Goal: Check status

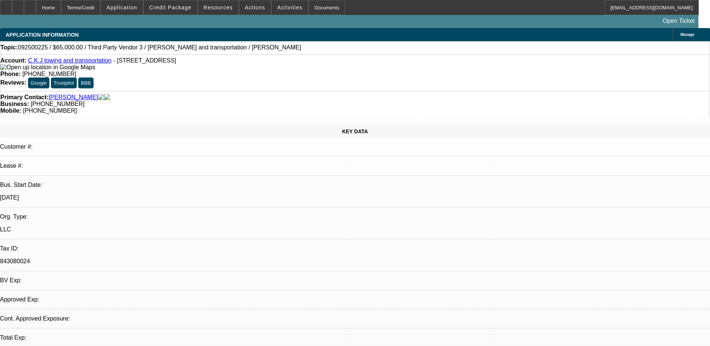
select select "0"
select select "2"
select select "0.1"
select select "4"
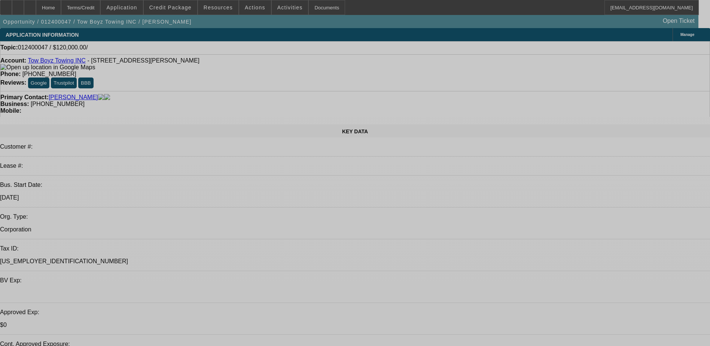
select select "0"
select select "2"
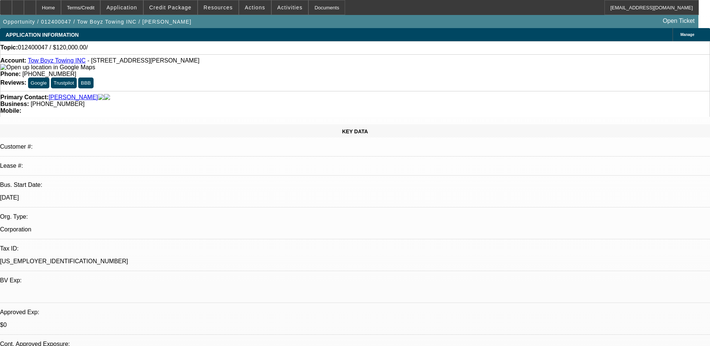
select select "2"
select select "0.1"
select select "4"
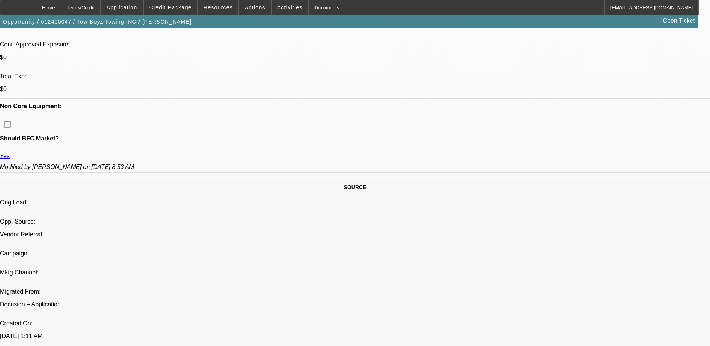
scroll to position [150, 0]
